Goal: Complete application form: Complete application form

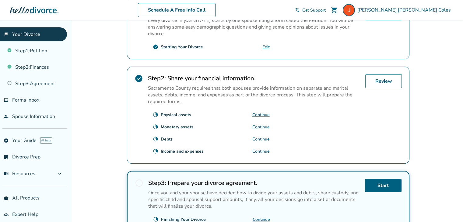
scroll to position [161, 0]
click at [256, 124] on link "Continue" at bounding box center [260, 127] width 17 height 6
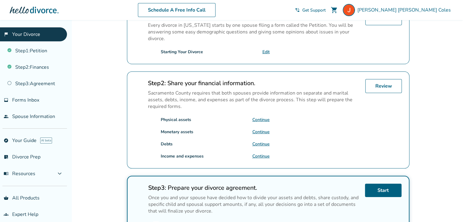
scroll to position [155, 0]
click at [261, 154] on link "Continue" at bounding box center [260, 157] width 17 height 6
click at [260, 154] on link "Continue" at bounding box center [260, 157] width 17 height 6
click at [262, 129] on link "Continue" at bounding box center [260, 132] width 17 height 6
